Goal: Book appointment/travel/reservation

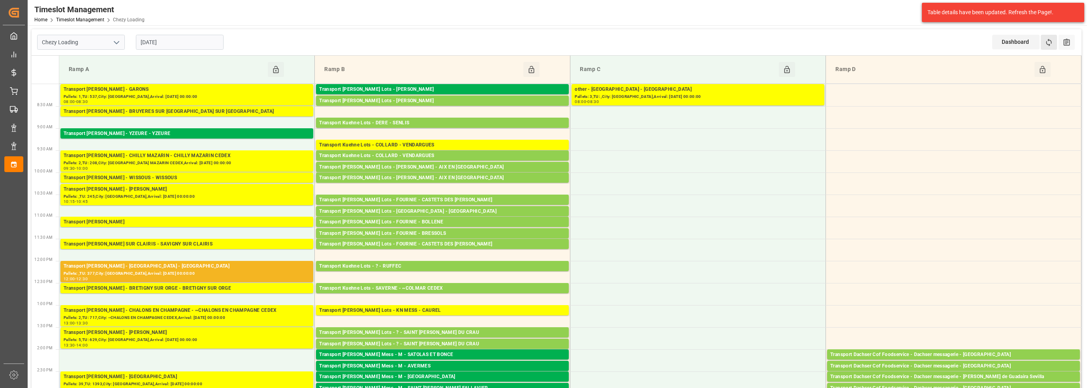
click at [1053, 42] on button "Refresh Time Slots" at bounding box center [1049, 42] width 16 height 15
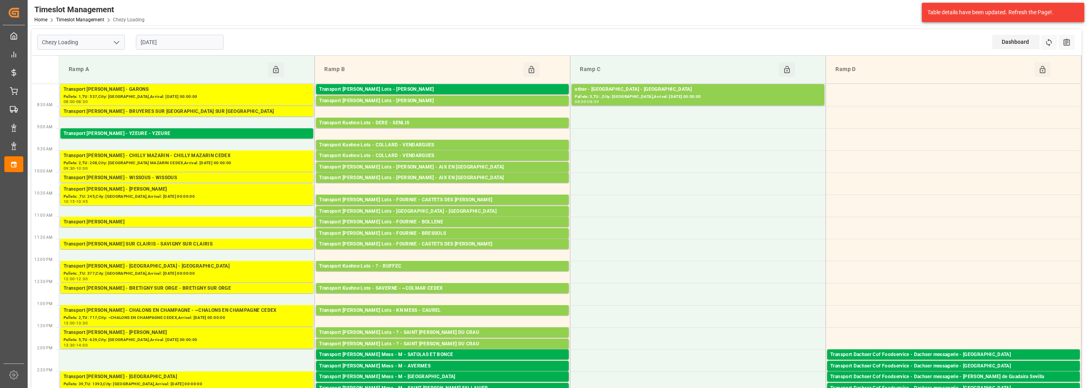
click at [171, 45] on input "[DATE]" at bounding box center [180, 42] width 88 height 15
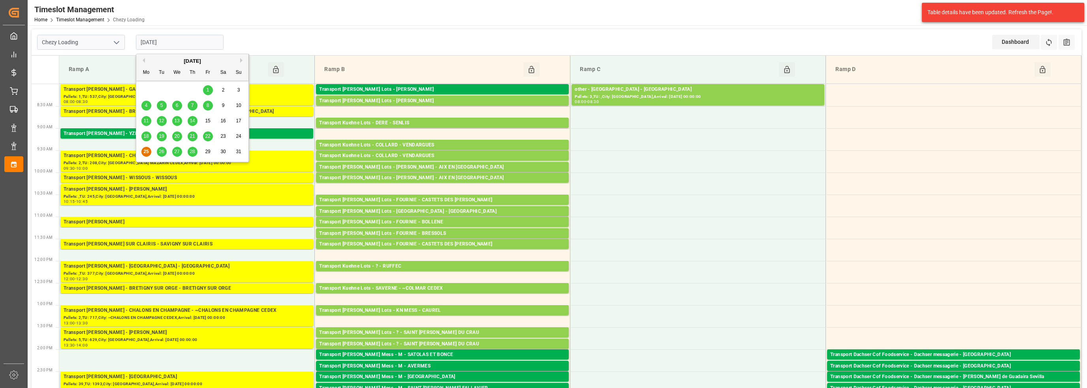
click at [162, 153] on span "26" at bounding box center [161, 152] width 5 height 6
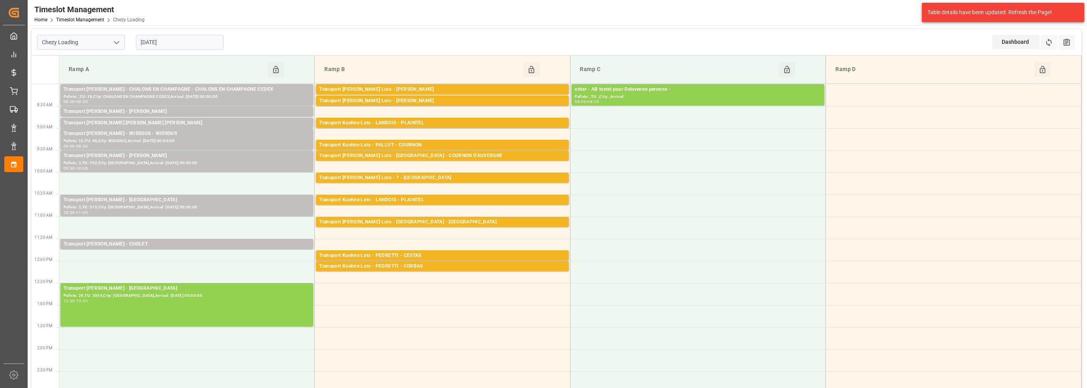
click at [144, 41] on input "[DATE]" at bounding box center [180, 42] width 88 height 15
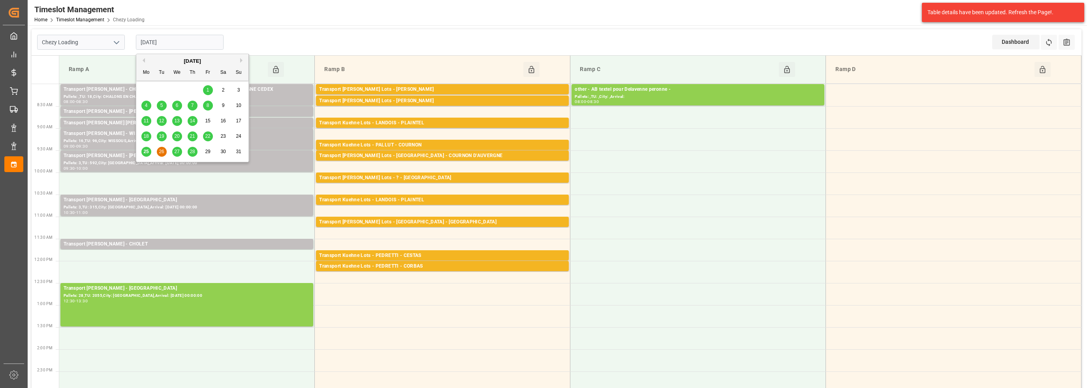
click at [148, 152] on span "25" at bounding box center [145, 152] width 5 height 6
type input "[DATE]"
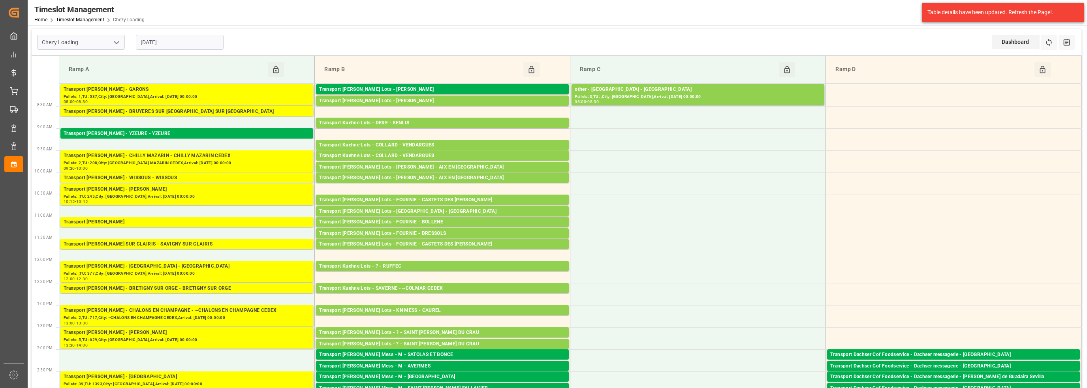
click at [118, 41] on icon "open menu" at bounding box center [116, 42] width 9 height 9
click at [90, 79] on div "Chezy Unloading" at bounding box center [81, 78] width 87 height 18
type input "Chezy Unloading"
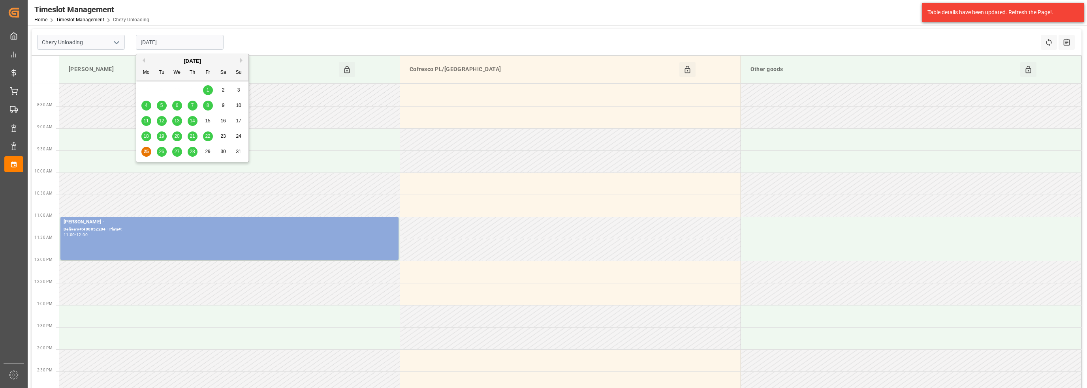
click at [165, 41] on input "[DATE]" at bounding box center [180, 42] width 88 height 15
click at [162, 153] on span "26" at bounding box center [161, 152] width 5 height 6
type input "[DATE]"
